Goal: Information Seeking & Learning: Learn about a topic

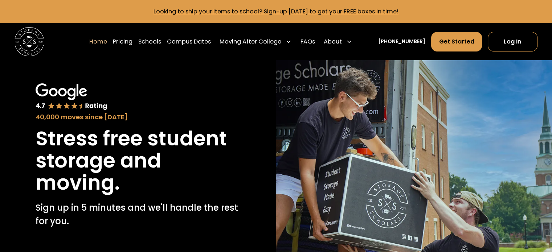
scroll to position [73, 0]
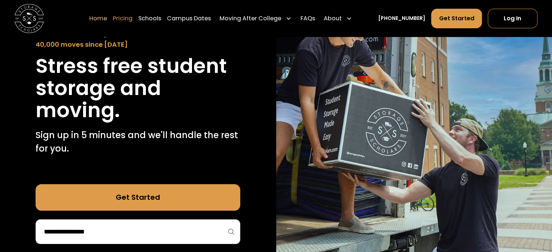
click at [132, 20] on link "Pricing" at bounding box center [123, 18] width 20 height 20
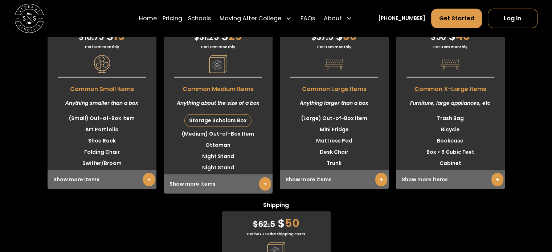
scroll to position [2031, 0]
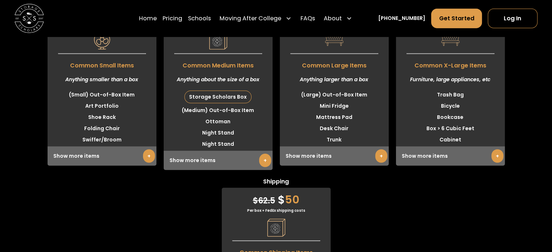
click at [92, 246] on section "Students Store & Save Small $ 18.75 $ 15 Per item monthly Common Small Items An…" at bounding box center [276, 178] width 552 height 577
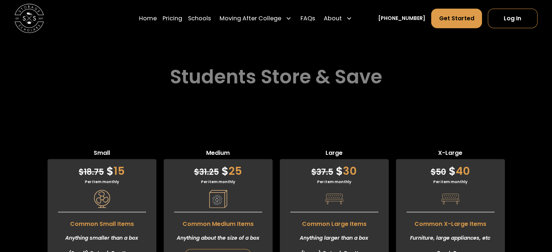
scroll to position [1769, 0]
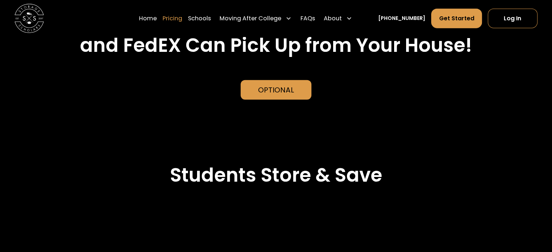
click at [182, 16] on link "Pricing" at bounding box center [172, 18] width 20 height 20
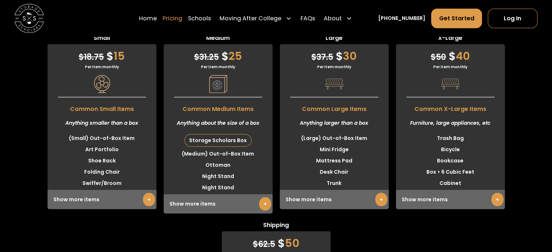
scroll to position [1988, 0]
click at [14, 135] on div "Small $ 18.75 $ 15 Per item monthly Common Small Items Anything smaller than a …" at bounding box center [276, 213] width 552 height 361
click at [39, 234] on div "Small $ 18.75 $ 15 Per item monthly Common Small Items Anything smaller than a …" at bounding box center [276, 213] width 552 height 361
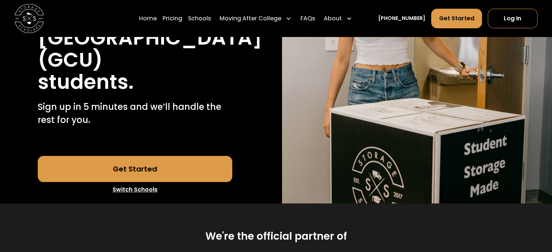
scroll to position [145, 0]
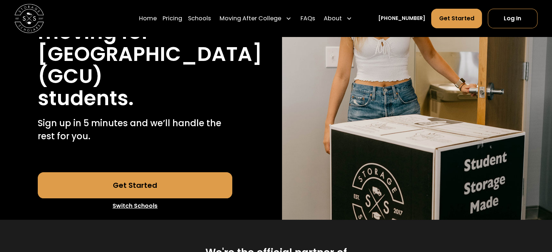
click at [122, 204] on link "Switch Schools" at bounding box center [135, 205] width 194 height 15
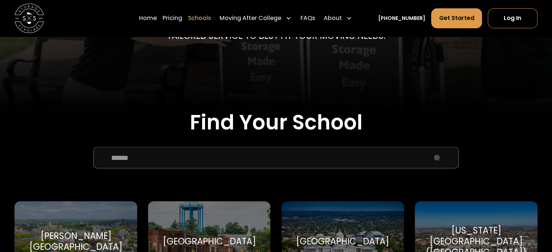
scroll to position [181, 0]
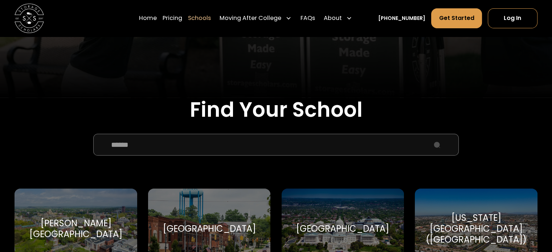
click at [128, 149] on input "School Select Form" at bounding box center [275, 145] width 365 height 22
paste input "**********"
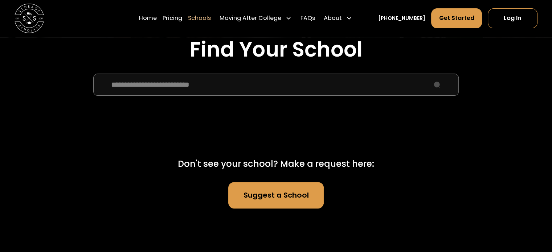
scroll to position [254, 0]
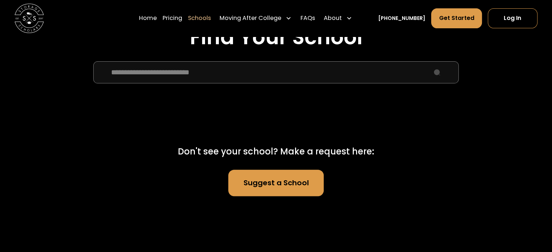
click at [222, 74] on input "**********" at bounding box center [275, 72] width 365 height 22
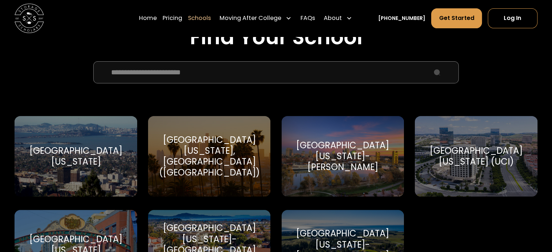
type input "**********"
click at [322, 169] on div "University of California-Davis" at bounding box center [342, 156] width 122 height 81
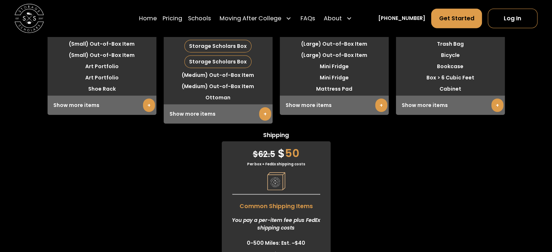
scroll to position [1958, 0]
